Goal: Task Accomplishment & Management: Manage account settings

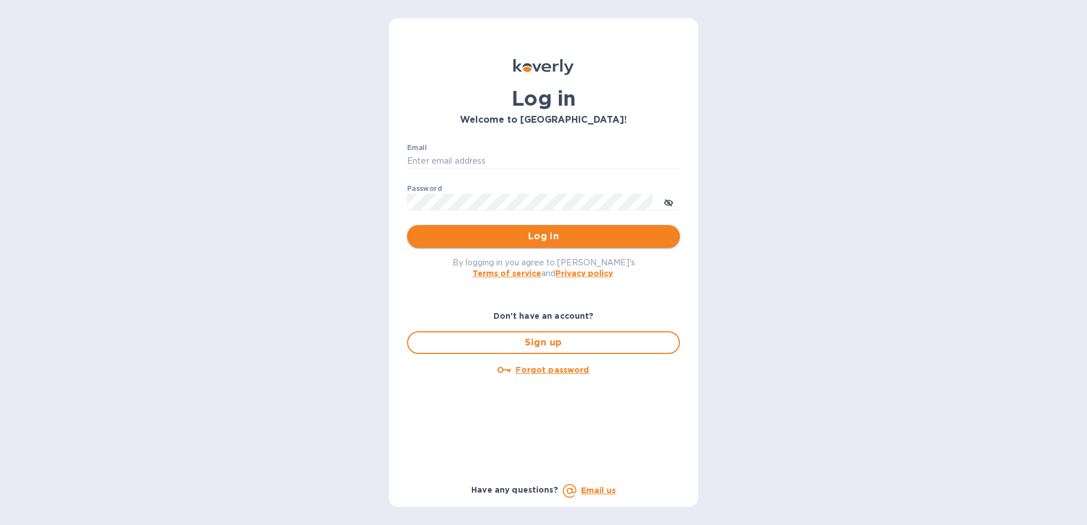
type input "[EMAIL_ADDRESS][DOMAIN_NAME]"
click at [499, 237] on span "Log in" at bounding box center [543, 237] width 255 height 14
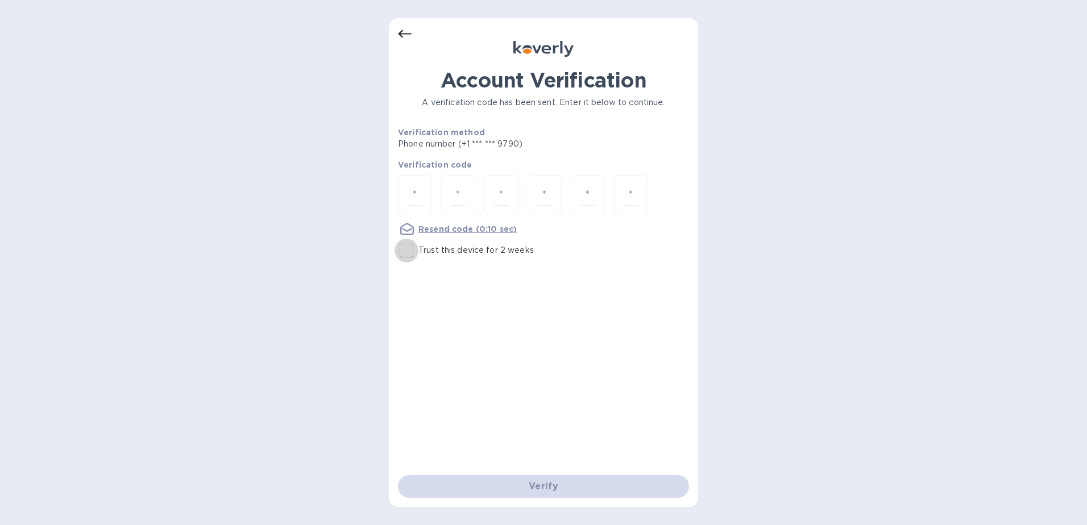
click at [408, 253] on input "Trust this device for 2 weeks" at bounding box center [406, 251] width 24 height 24
checkbox input "true"
click at [419, 196] on input "number" at bounding box center [415, 195] width 15 height 21
type input "8"
type input "4"
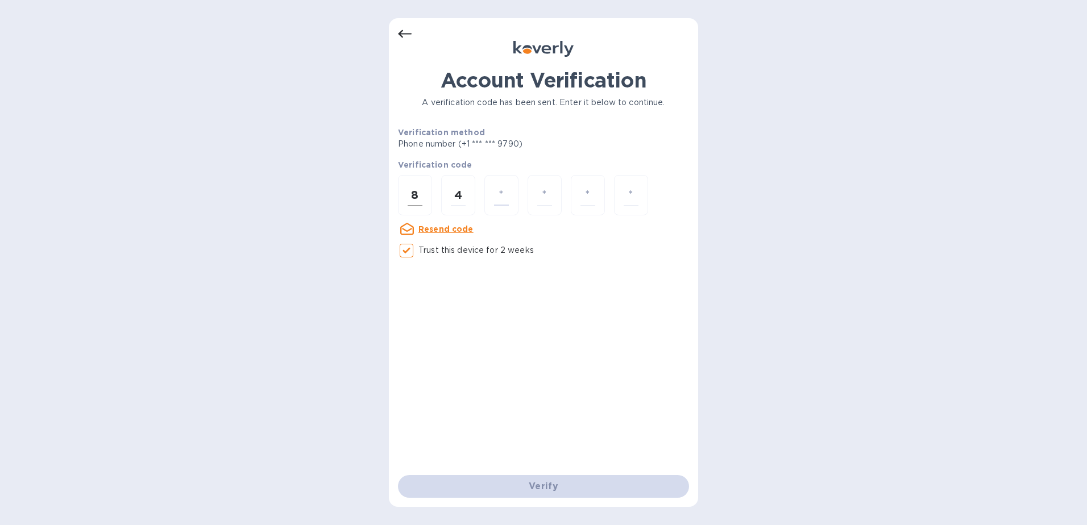
type input "2"
type input "6"
type input "1"
type input "6"
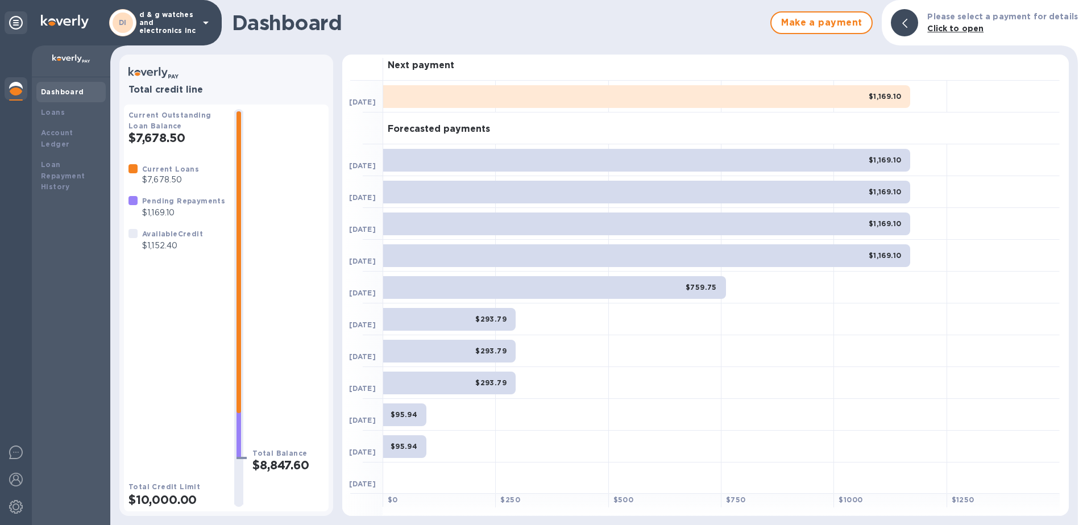
scroll to position [7, 0]
